Goal: Transaction & Acquisition: Purchase product/service

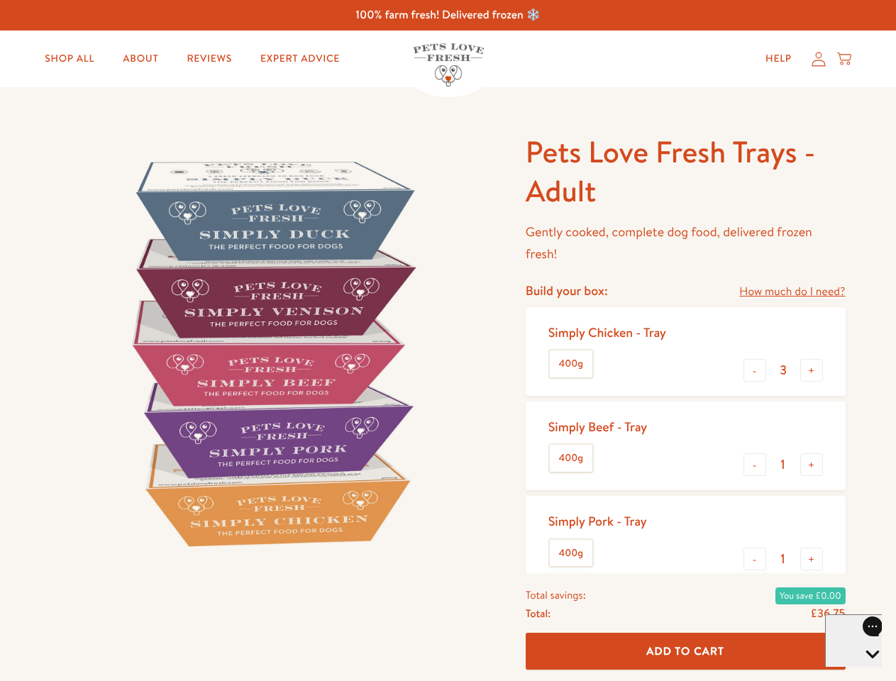
click at [448, 340] on img at bounding box center [271, 353] width 440 height 440
click at [791, 291] on link "How much do I need?" at bounding box center [792, 291] width 106 height 19
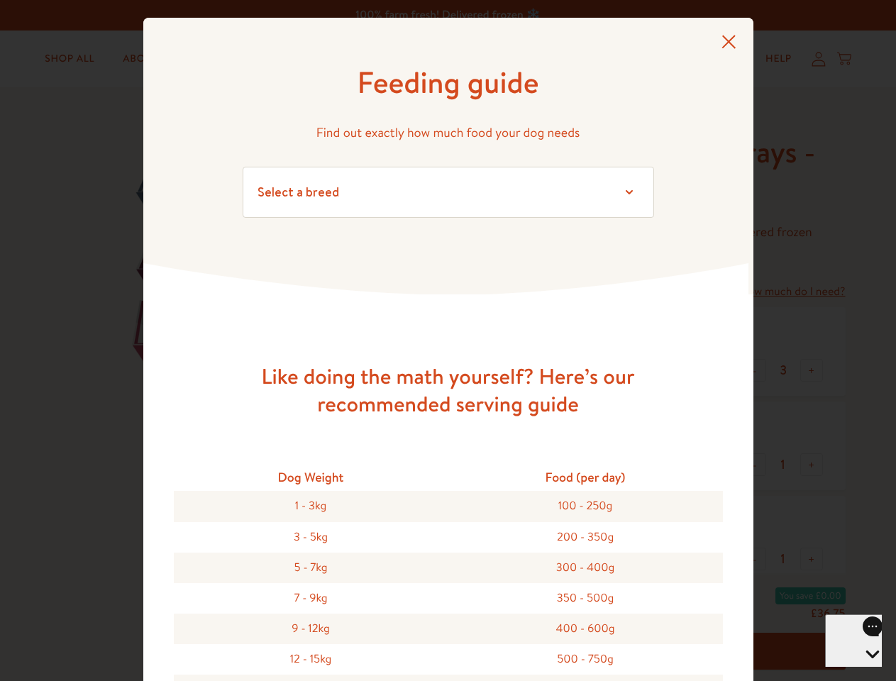
click at [755, 370] on div "Feeding guide Find out exactly how much food your dog needs Select a breed Affe…" at bounding box center [448, 340] width 896 height 681
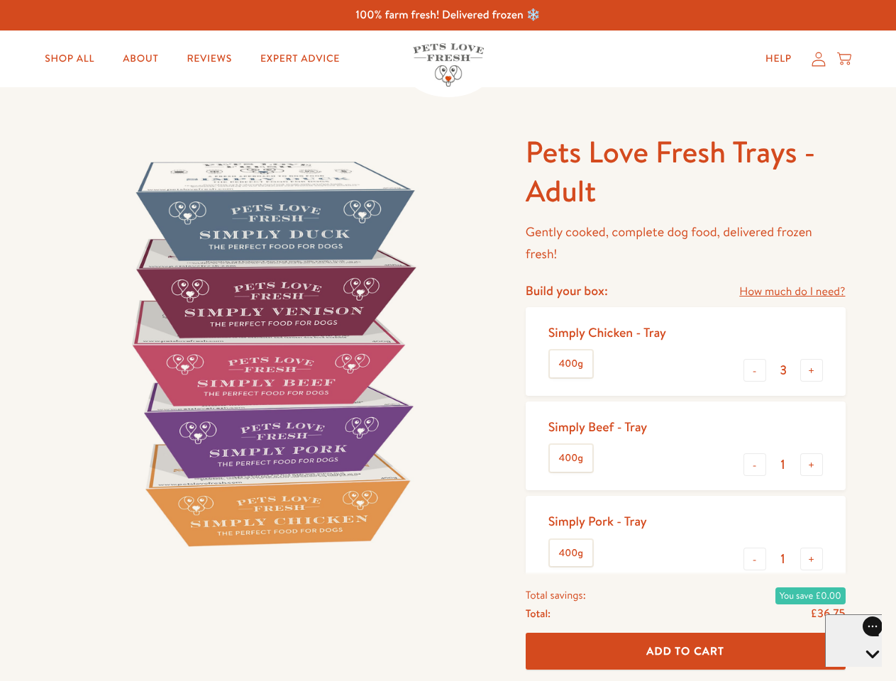
click at [811, 370] on button "+" at bounding box center [811, 370] width 23 height 23
type input "4"
